Goal: Navigation & Orientation: Find specific page/section

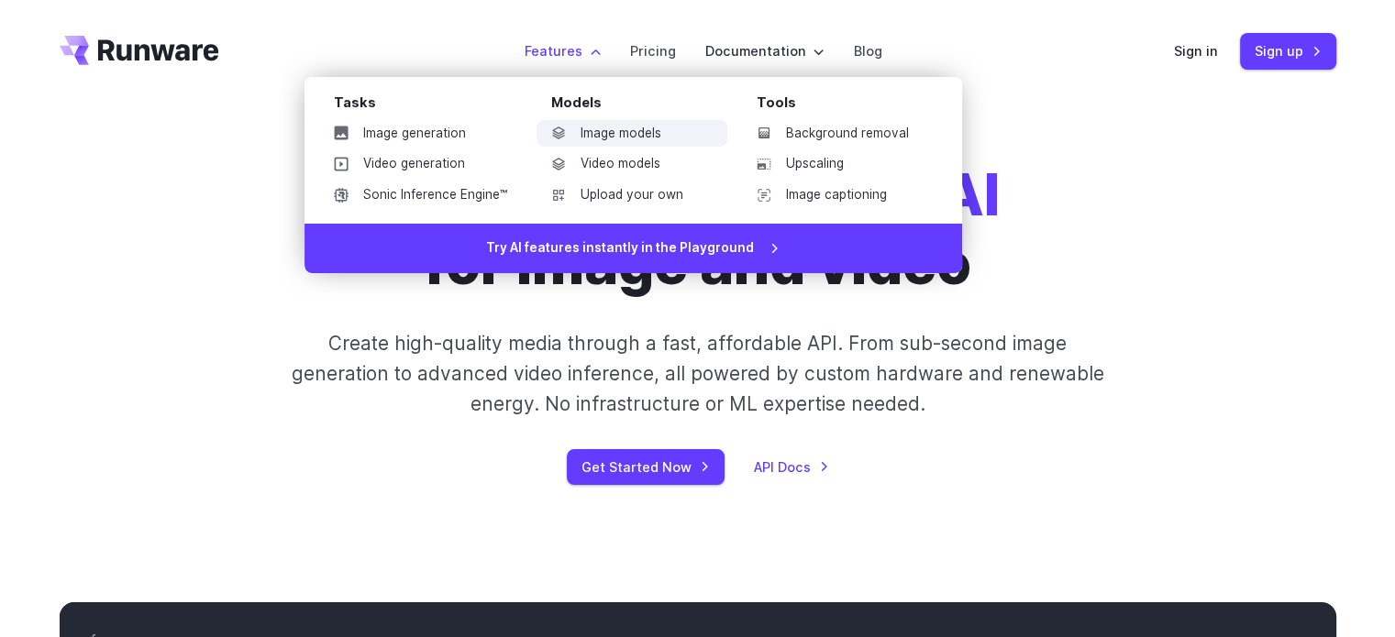
click at [607, 124] on link "Image models" at bounding box center [631, 134] width 191 height 28
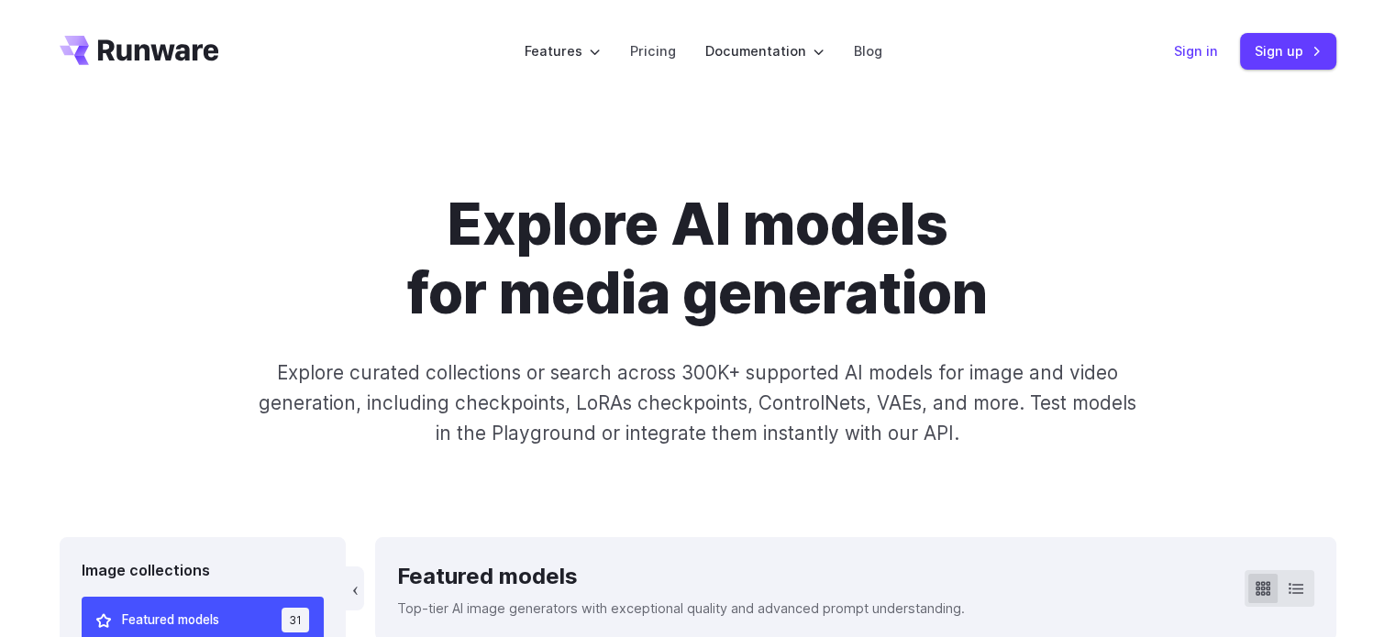
click at [1196, 40] on link "Sign in" at bounding box center [1196, 50] width 44 height 21
